Goal: Find contact information: Find contact information

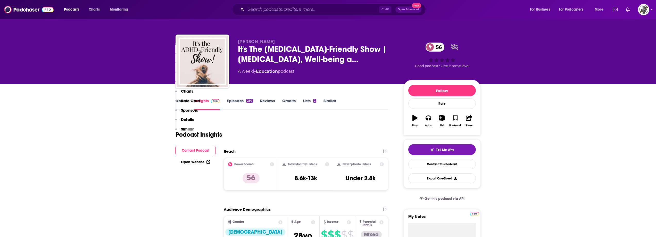
scroll to position [567, 0]
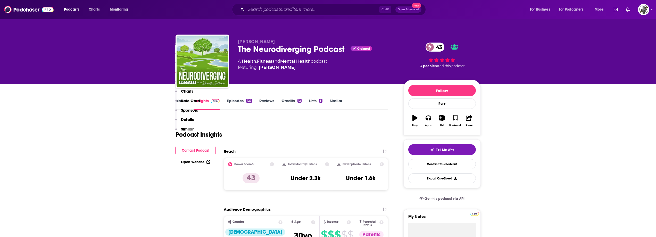
scroll to position [490, 0]
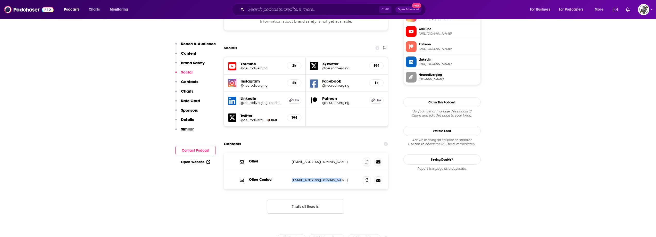
drag, startPoint x: 290, startPoint y: 148, endPoint x: 341, endPoint y: 150, distance: 50.8
click at [341, 171] on div "Other Contact conact@neurodiverging.com conact@neurodiverging.com" at bounding box center [306, 180] width 165 height 18
copy p "conact@neurodiverging.com"
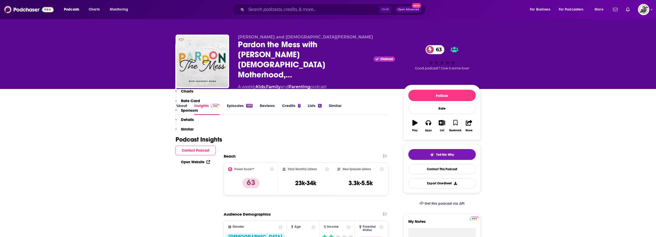
scroll to position [490, 0]
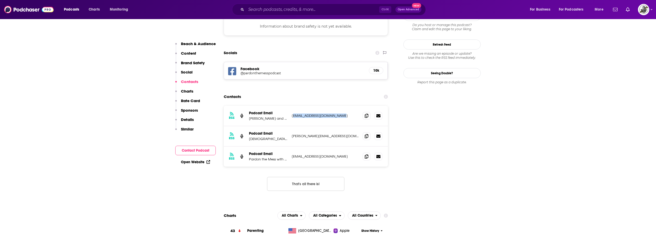
drag, startPoint x: 292, startPoint y: 74, endPoint x: 348, endPoint y: 75, distance: 56.0
click at [348, 113] on p "info@christianparenting.org" at bounding box center [325, 115] width 67 height 4
copy p "nfo@christianparenting.org"
click at [312, 106] on div "RSS Podcast Email Sherilyn R. Grant and Christian Parenting info@christianparen…" at bounding box center [306, 116] width 165 height 20
drag, startPoint x: 291, startPoint y: 73, endPoint x: 341, endPoint y: 72, distance: 49.8
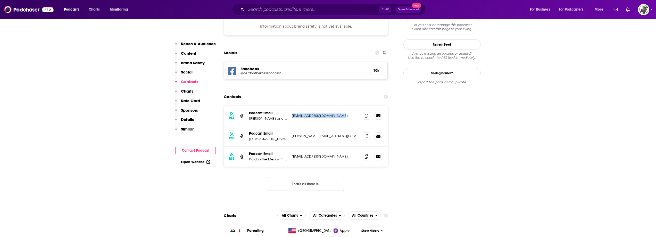
click at [341, 106] on div "RSS Podcast Email Sherilyn R. Grant and Christian Parenting info@christianparen…" at bounding box center [306, 116] width 165 height 20
copy p "info@christianparenting.org"
drag, startPoint x: 291, startPoint y: 94, endPoint x: 342, endPoint y: 94, distance: 50.5
click at [342, 126] on div "RSS Podcast Email Christian Parenting jill@christianparenting.org jill@christia…" at bounding box center [306, 136] width 165 height 20
copy p "jill@christianparenting.org"
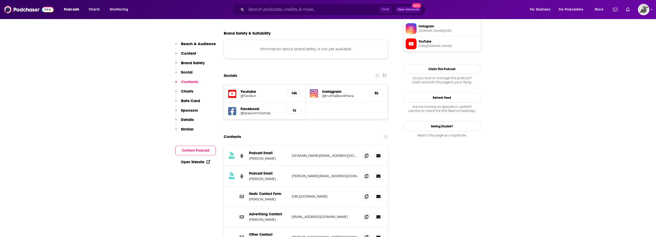
scroll to position [464, 0]
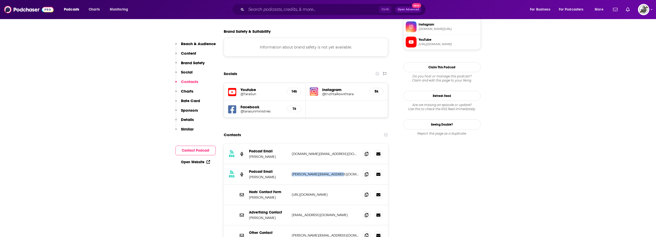
drag, startPoint x: 292, startPoint y: 142, endPoint x: 339, endPoint y: 142, distance: 46.9
click at [339, 172] on p "tara@tarasunministries.com" at bounding box center [325, 174] width 67 height 4
copy p "tara@tarasunministries.com"
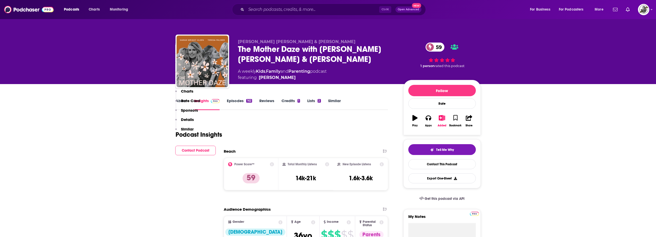
scroll to position [413, 0]
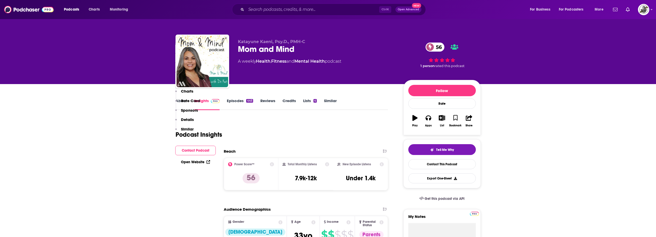
scroll to position [542, 0]
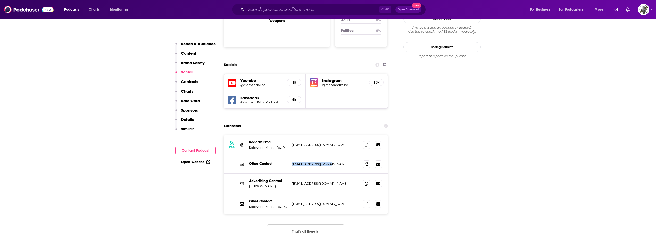
drag, startPoint x: 293, startPoint y: 145, endPoint x: 346, endPoint y: 148, distance: 53.0
click at [346, 155] on div "Other Contact [EMAIL_ADDRESS][DOMAIN_NAME] [EMAIL_ADDRESS][DOMAIN_NAME]" at bounding box center [306, 164] width 165 height 18
copy p "[EMAIL_ADDRESS][DOMAIN_NAME]"
drag, startPoint x: 338, startPoint y: 182, endPoint x: 343, endPoint y: 183, distance: 6.0
click at [343, 194] on div "Other Contact [PERSON_NAME], Psy.D., PMH-C [EMAIL_ADDRESS][DOMAIN_NAME] [EMAIL_…" at bounding box center [306, 204] width 165 height 20
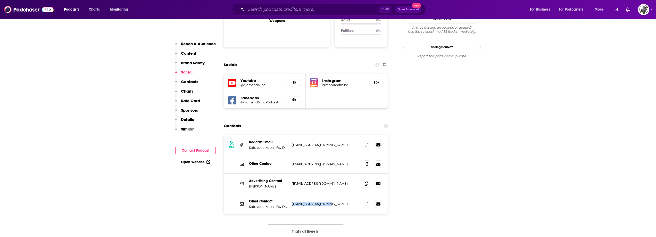
copy p "[EMAIL_ADDRESS][DOMAIN_NAME]"
